Goal: Transaction & Acquisition: Purchase product/service

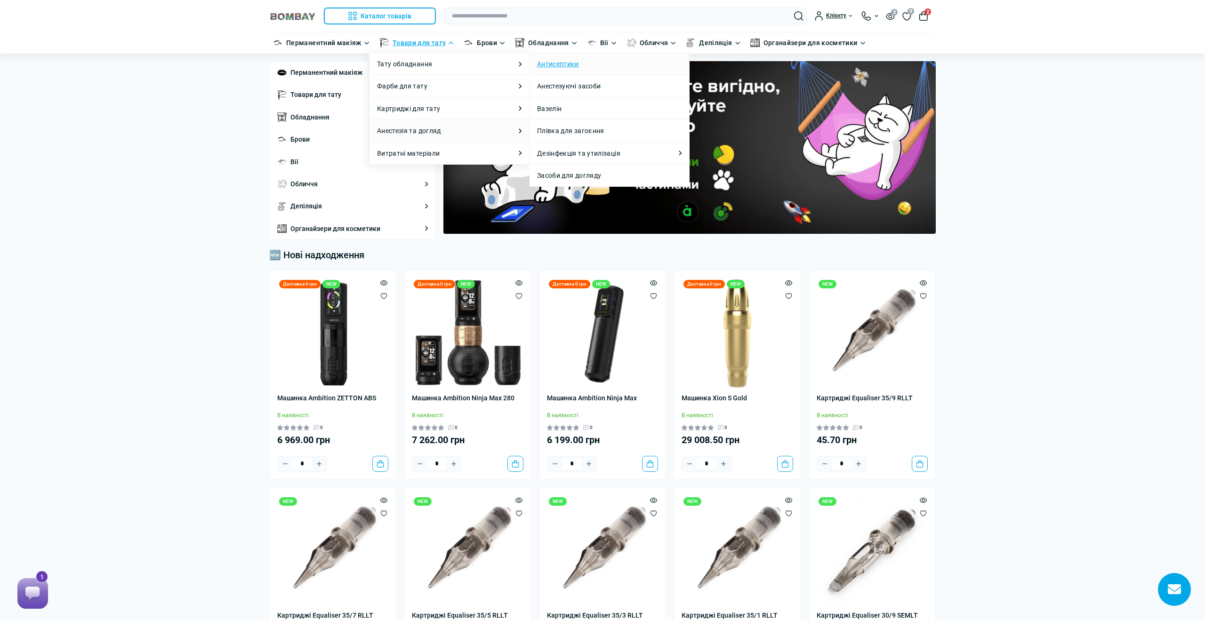
click at [571, 60] on link "Антисептики" at bounding box center [558, 64] width 42 height 10
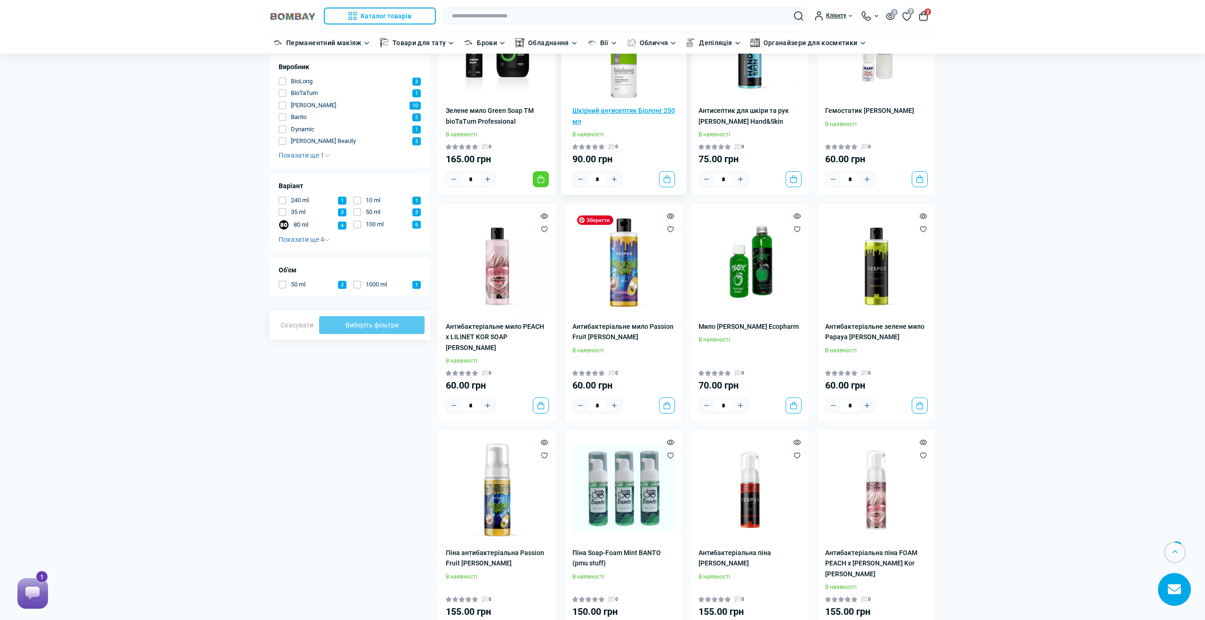
scroll to position [157, 0]
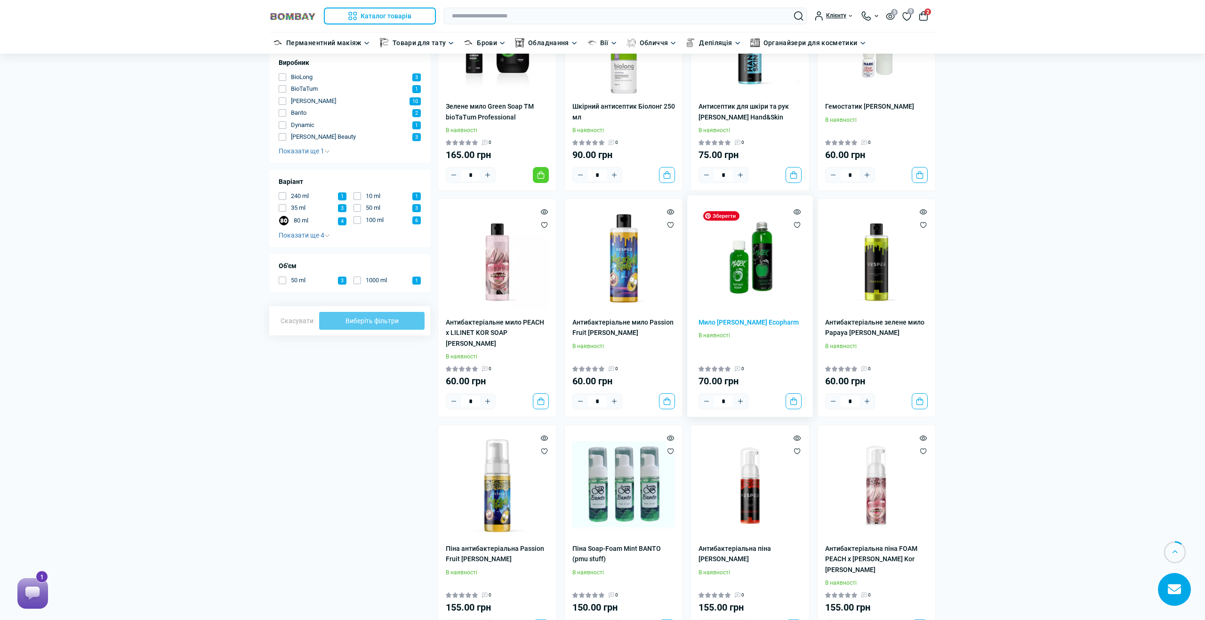
click at [753, 267] on img at bounding box center [749, 258] width 103 height 103
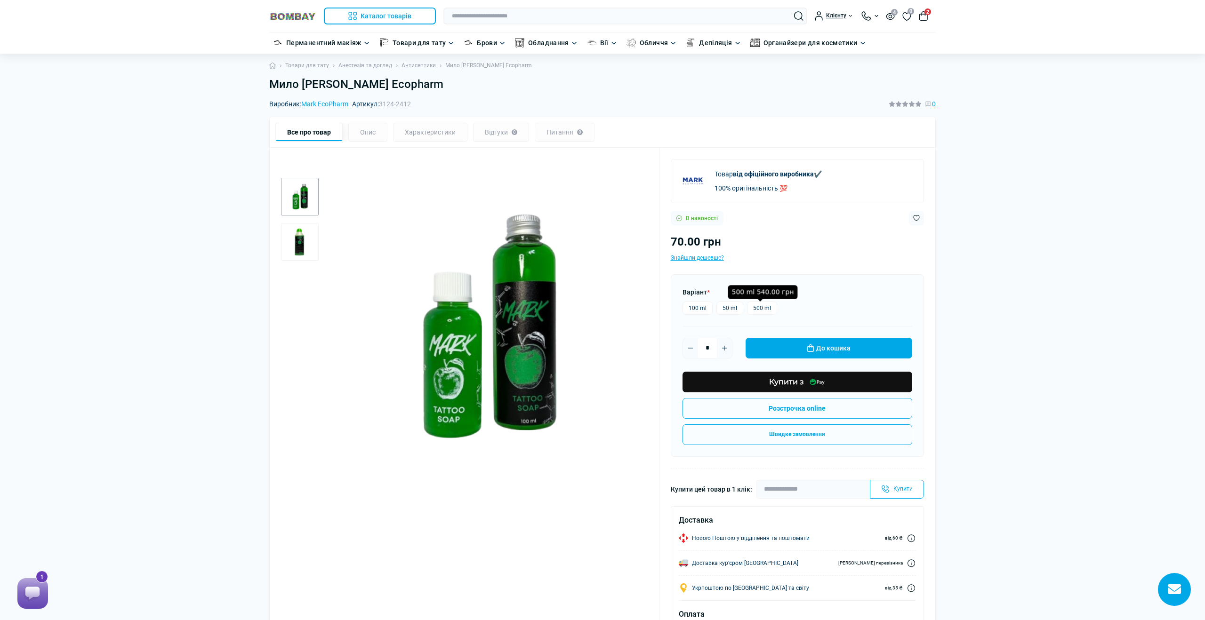
click at [759, 309] on label "500 ml" at bounding box center [762, 308] width 30 height 13
